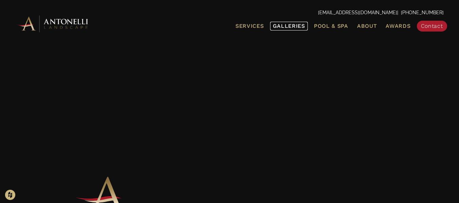
click at [294, 26] on span "Galleries" at bounding box center [289, 26] width 32 height 6
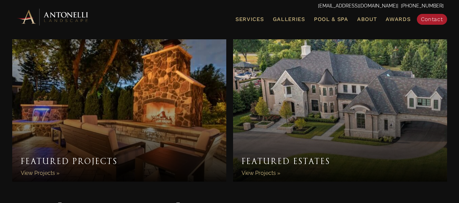
click at [304, 94] on link "Featured Estates" at bounding box center [340, 110] width 214 height 143
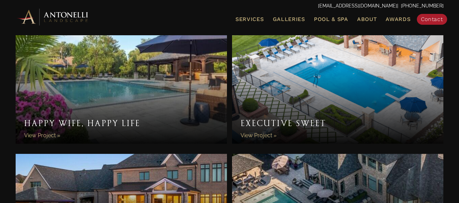
scroll to position [340, 0]
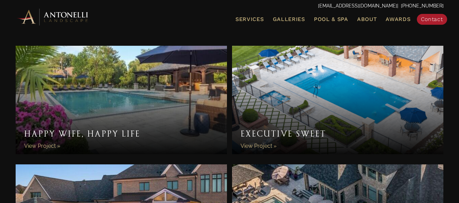
click at [119, 109] on link "Happy Wife, Happy Life" at bounding box center [122, 100] width 212 height 109
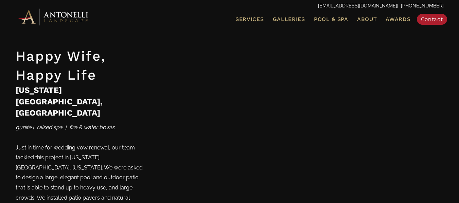
scroll to position [475, 0]
